Goal: Information Seeking & Learning: Learn about a topic

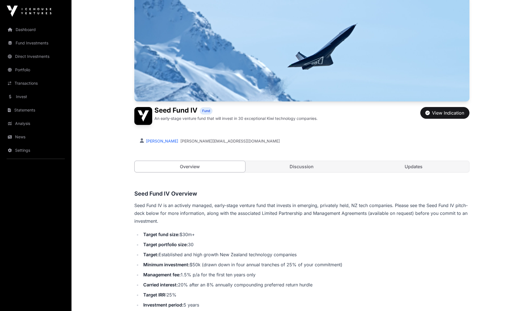
scroll to position [112, 0]
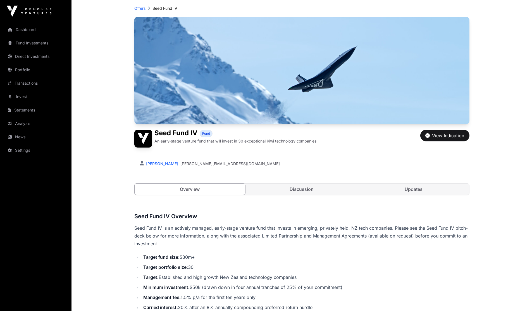
scroll to position [28, 0]
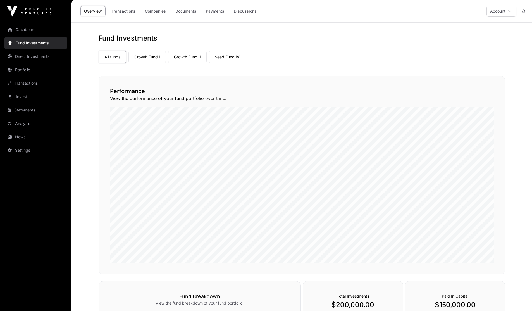
click at [24, 72] on link "Portfolio" at bounding box center [35, 70] width 63 height 12
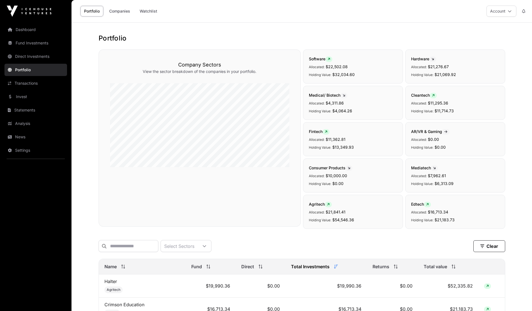
click at [116, 12] on link "Companies" at bounding box center [120, 11] width 28 height 11
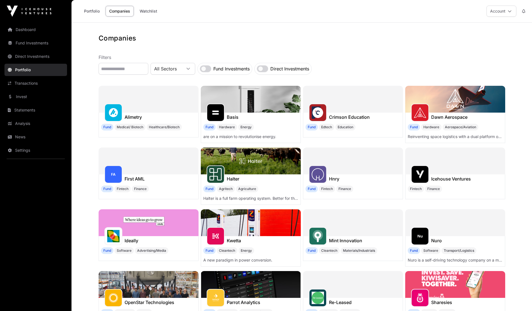
click at [94, 9] on link "Portfolio" at bounding box center [91, 11] width 23 height 11
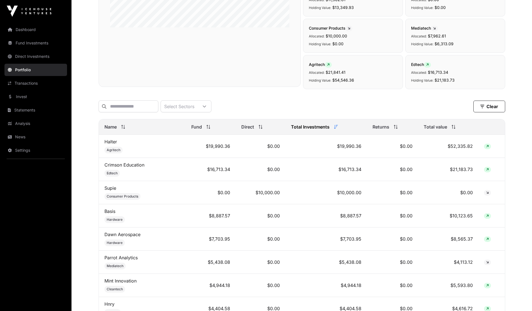
scroll to position [168, 0]
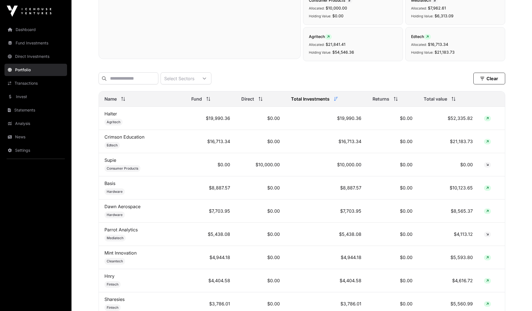
click at [122, 100] on div "Name" at bounding box center [142, 99] width 76 height 7
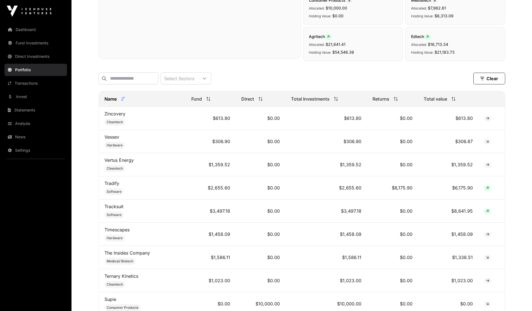
click at [123, 101] on icon at bounding box center [123, 99] width 4 height 4
click at [453, 101] on icon at bounding box center [453, 99] width 0 height 4
